Goal: Task Accomplishment & Management: Manage account settings

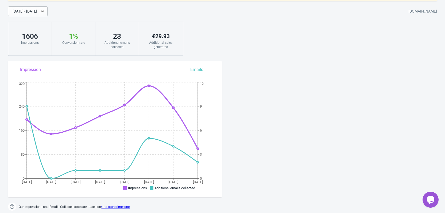
scroll to position [53, 0]
click at [45, 12] on icon at bounding box center [42, 10] width 5 height 5
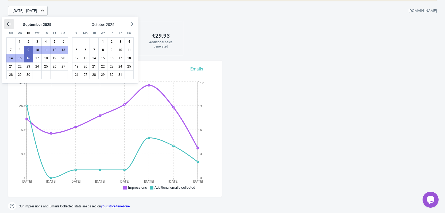
click at [11, 24] on icon "Show previous month, August 2025" at bounding box center [9, 23] width 4 height 3
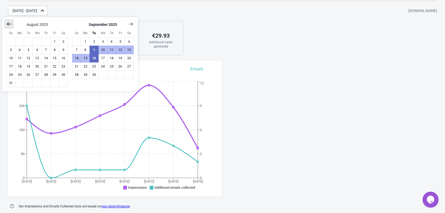
click at [11, 24] on icon "Show previous month, July 2025" at bounding box center [9, 23] width 4 height 3
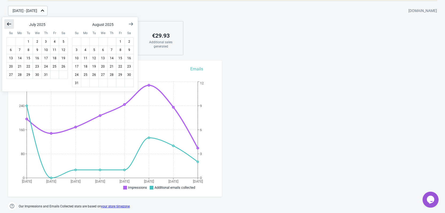
click at [11, 24] on icon "Show previous month, June 2025" at bounding box center [9, 23] width 4 height 3
click at [11, 24] on icon "Show previous month, April 2025" at bounding box center [9, 23] width 4 height 3
click at [11, 24] on icon "Show previous month, March 2025" at bounding box center [9, 23] width 4 height 3
click at [11, 24] on icon "Show previous month, February 2025" at bounding box center [9, 23] width 4 height 3
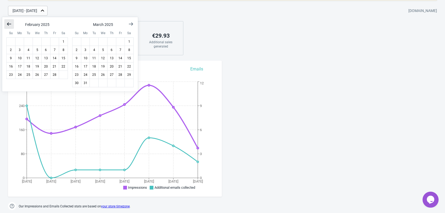
click at [11, 24] on icon "Show previous month, January 2025" at bounding box center [9, 23] width 4 height 3
click at [11, 24] on icon "Show previous month, December 2024" at bounding box center [9, 23] width 4 height 3
click at [102, 41] on button "1" at bounding box center [102, 41] width 9 height 9
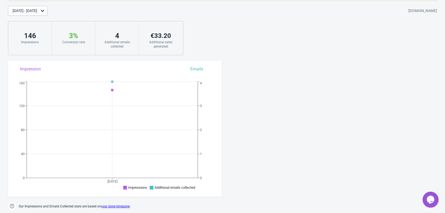
click at [44, 10] on icon at bounding box center [42, 11] width 3 height 2
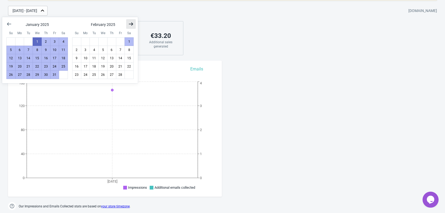
click at [134, 23] on button "Show next month, March 2025" at bounding box center [131, 24] width 10 height 10
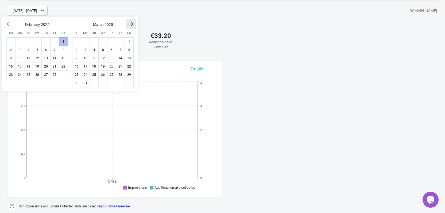
click at [134, 23] on button "Show next month, April 2025" at bounding box center [131, 24] width 10 height 10
click at [134, 23] on button "Show next month, May 2025" at bounding box center [131, 24] width 10 height 10
click at [134, 23] on button "Show next month, June 2025" at bounding box center [131, 24] width 10 height 10
click at [134, 23] on button "Show next month, July 2025" at bounding box center [131, 24] width 10 height 10
click at [134, 23] on button "Show next month, August 2025" at bounding box center [131, 24] width 10 height 10
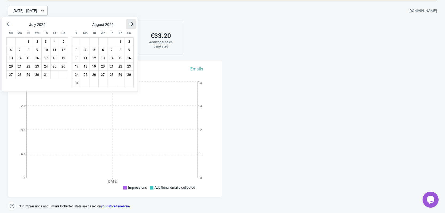
click at [134, 23] on button "Show next month, September 2025" at bounding box center [131, 24] width 10 height 10
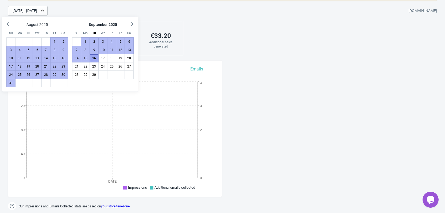
click at [93, 58] on button "16" at bounding box center [94, 58] width 9 height 9
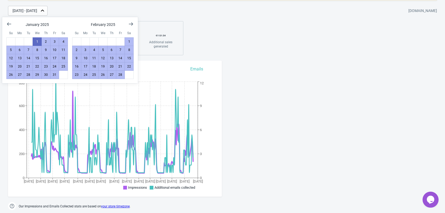
click at [91, 8] on div "[DATE] - [DATE] [DOMAIN_NAME]" at bounding box center [226, 11] width 437 height 10
